Goal: Find specific page/section: Find specific page/section

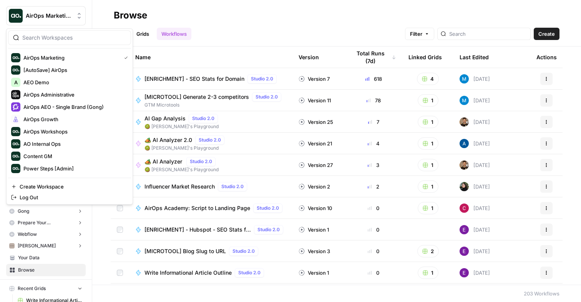
click at [44, 8] on button "AirOps Marketing" at bounding box center [46, 15] width 80 height 19
click at [39, 105] on span "AirOps AEO - Single Brand (Gong)" at bounding box center [73, 107] width 101 height 8
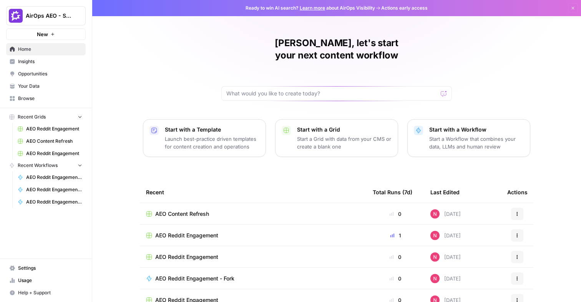
click at [38, 73] on span "Opportunities" at bounding box center [50, 73] width 64 height 7
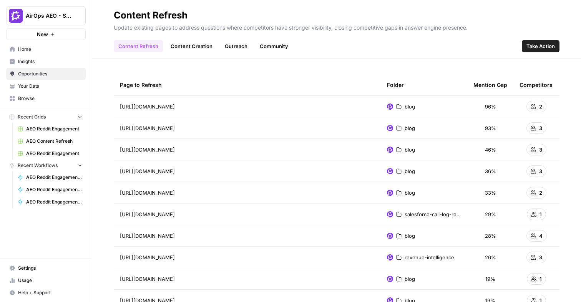
click at [490, 106] on span "96%" at bounding box center [490, 107] width 11 height 8
click at [489, 109] on span "96%" at bounding box center [490, 107] width 11 height 8
